Goal: Check status

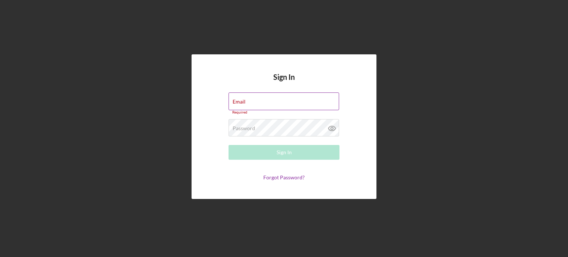
type input "[EMAIL_ADDRESS][DOMAIN_NAME]"
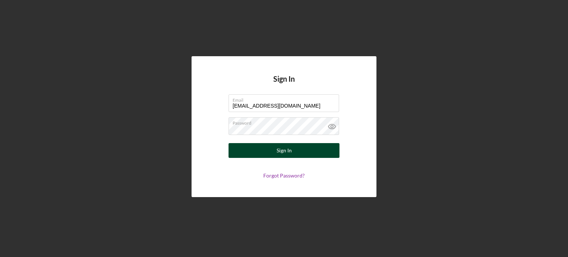
click at [304, 147] on button "Sign In" at bounding box center [283, 150] width 111 height 15
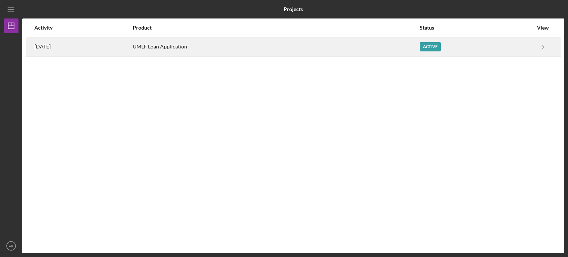
click at [440, 49] on div "Active" at bounding box center [429, 46] width 21 height 9
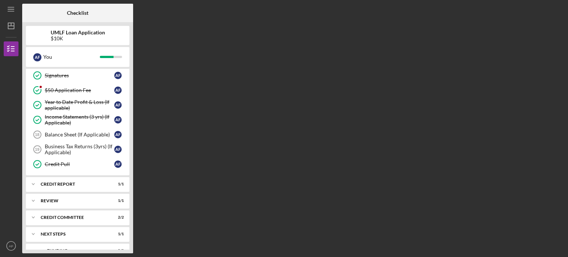
scroll to position [232, 0]
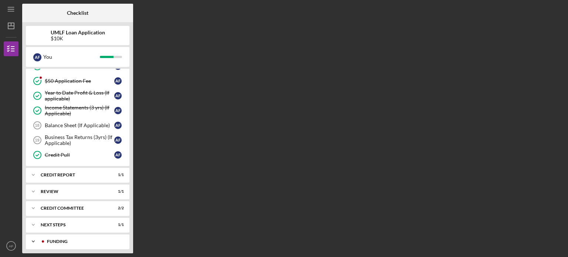
click at [61, 239] on div "Funding" at bounding box center [83, 241] width 73 height 4
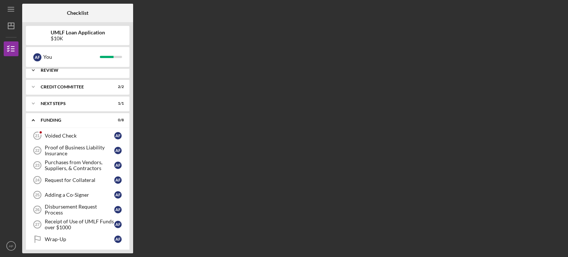
scroll to position [353, 0]
drag, startPoint x: 88, startPoint y: 133, endPoint x: 79, endPoint y: 137, distance: 10.2
click at [79, 137] on link "Voided Check 21 Voided Check A F" at bounding box center [78, 135] width 96 height 15
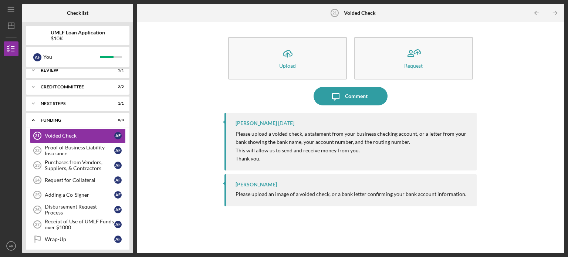
click at [309, 157] on p "Thank you." at bounding box center [352, 158] width 234 height 8
